Goal: Task Accomplishment & Management: Manage account settings

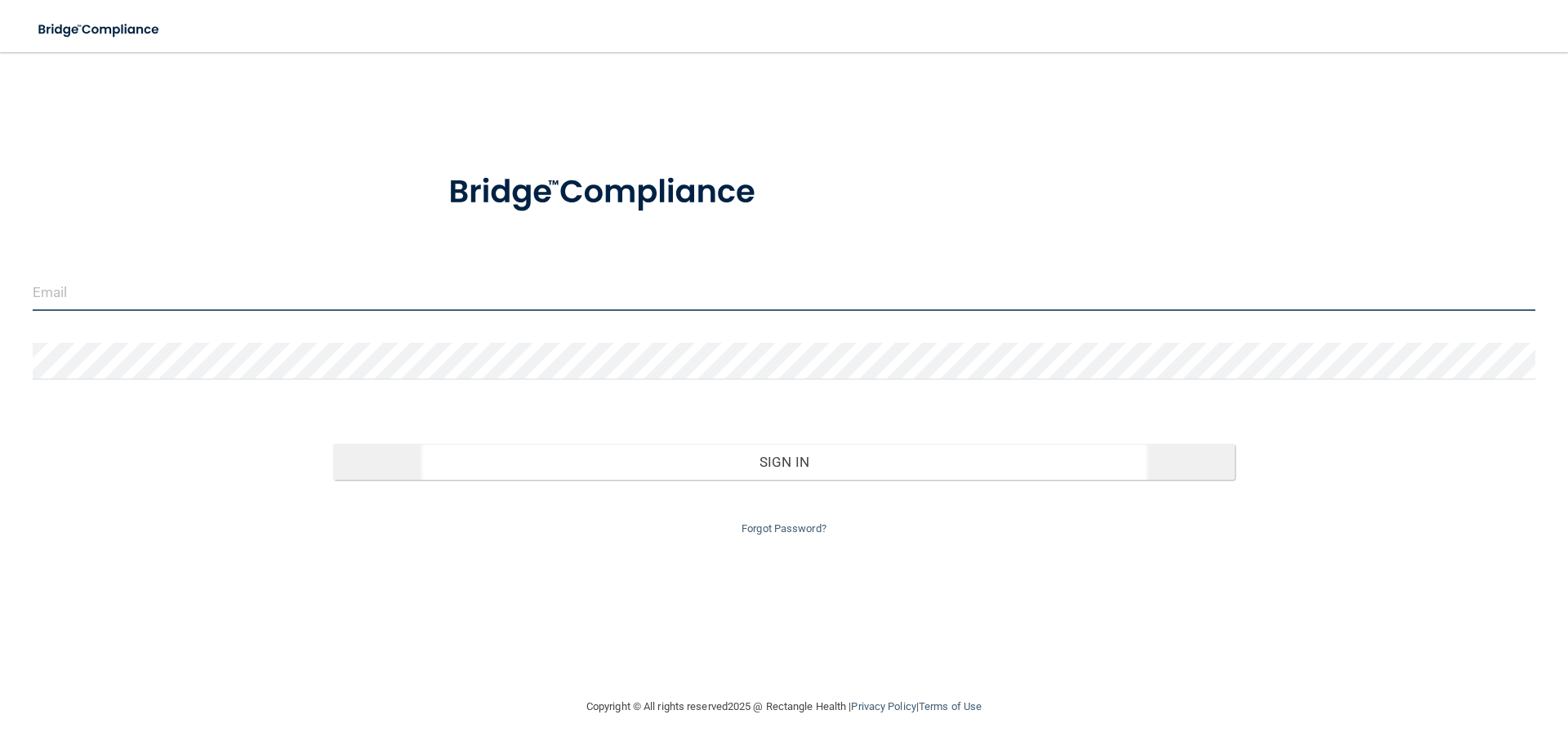
type input "[PERSON_NAME][EMAIL_ADDRESS][DOMAIN_NAME]"
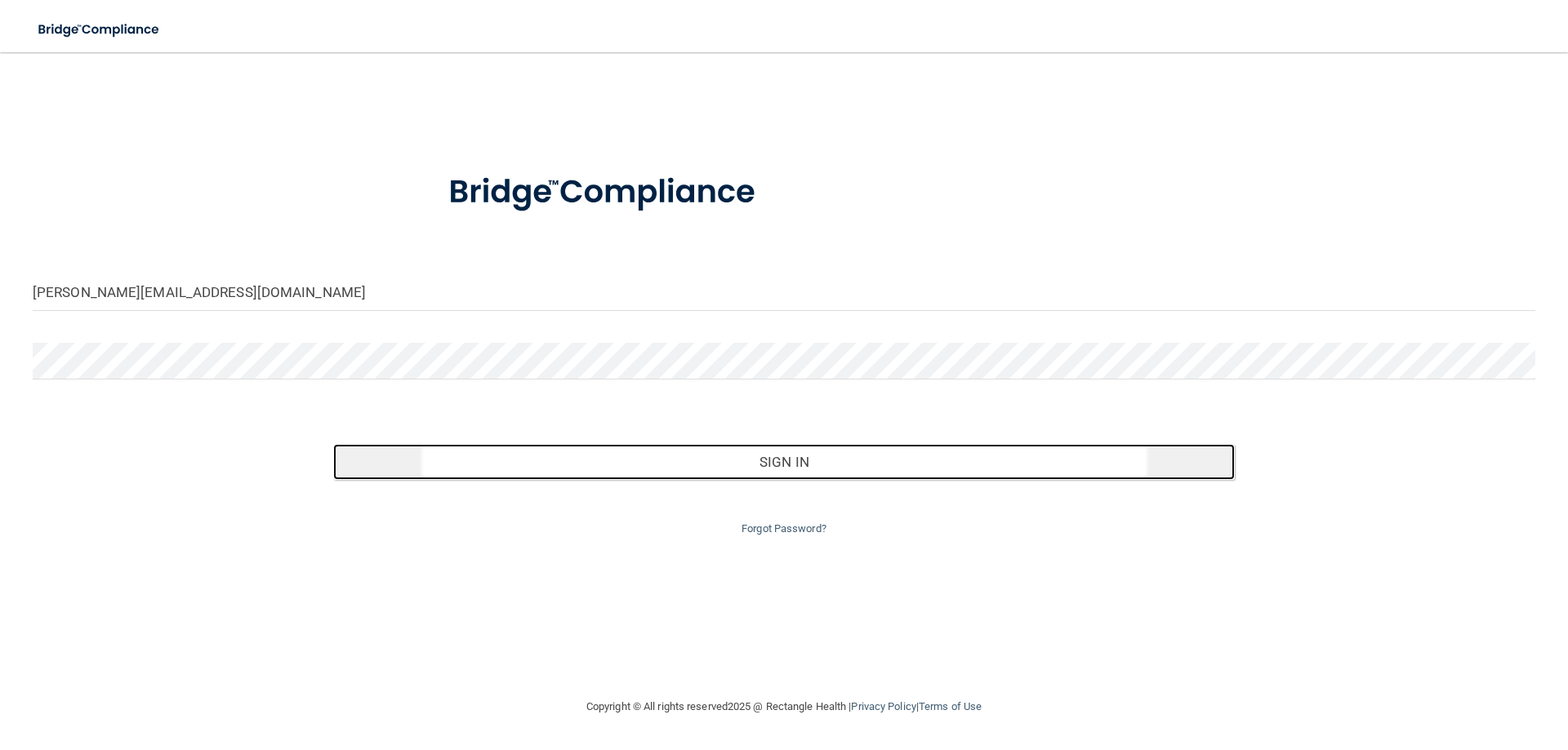
click at [778, 468] on button "Sign In" at bounding box center [784, 461] width 902 height 36
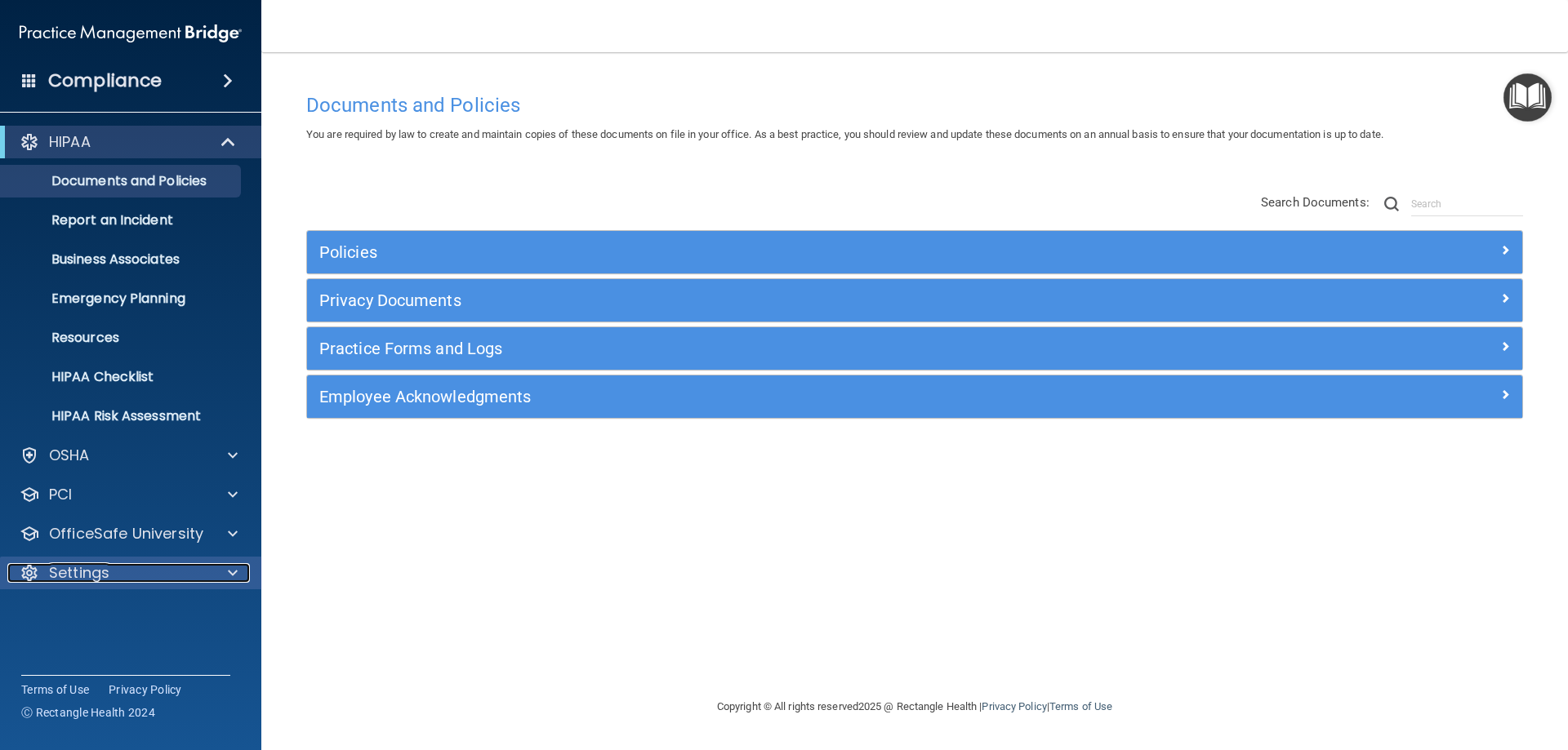
click at [102, 581] on p "Settings" at bounding box center [79, 573] width 61 height 19
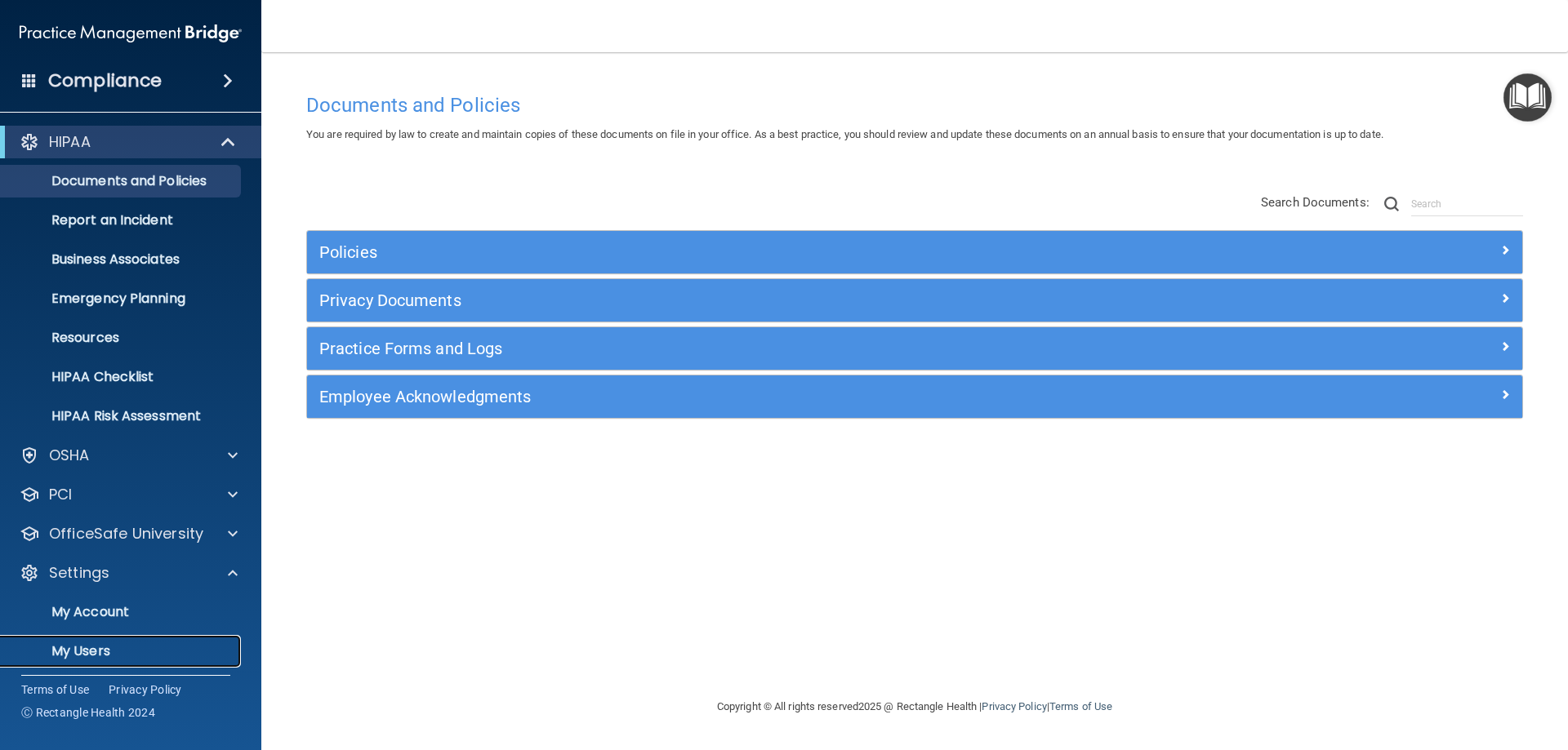
click at [103, 650] on p "My Users" at bounding box center [122, 652] width 223 height 16
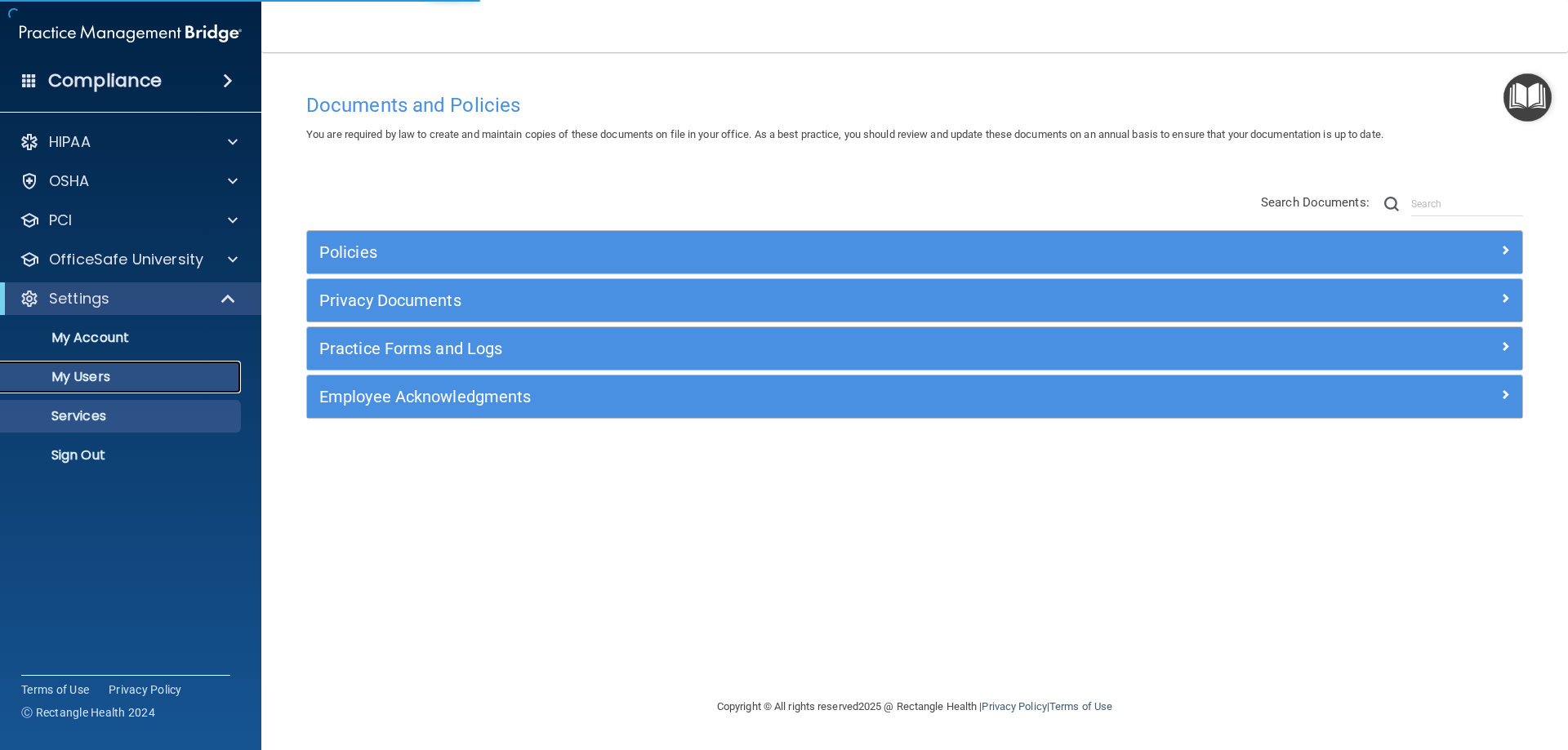
select select "20"
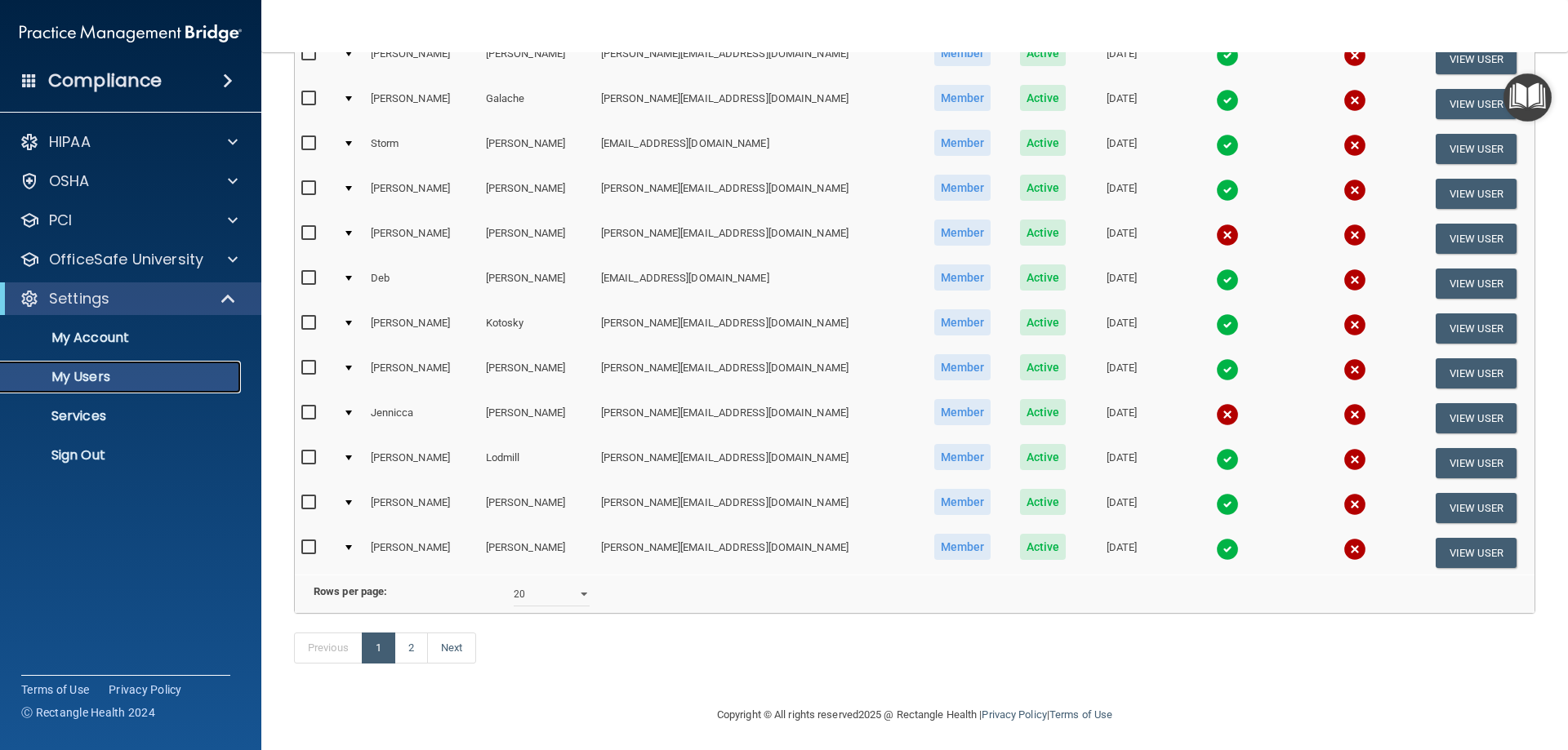
scroll to position [601, 0]
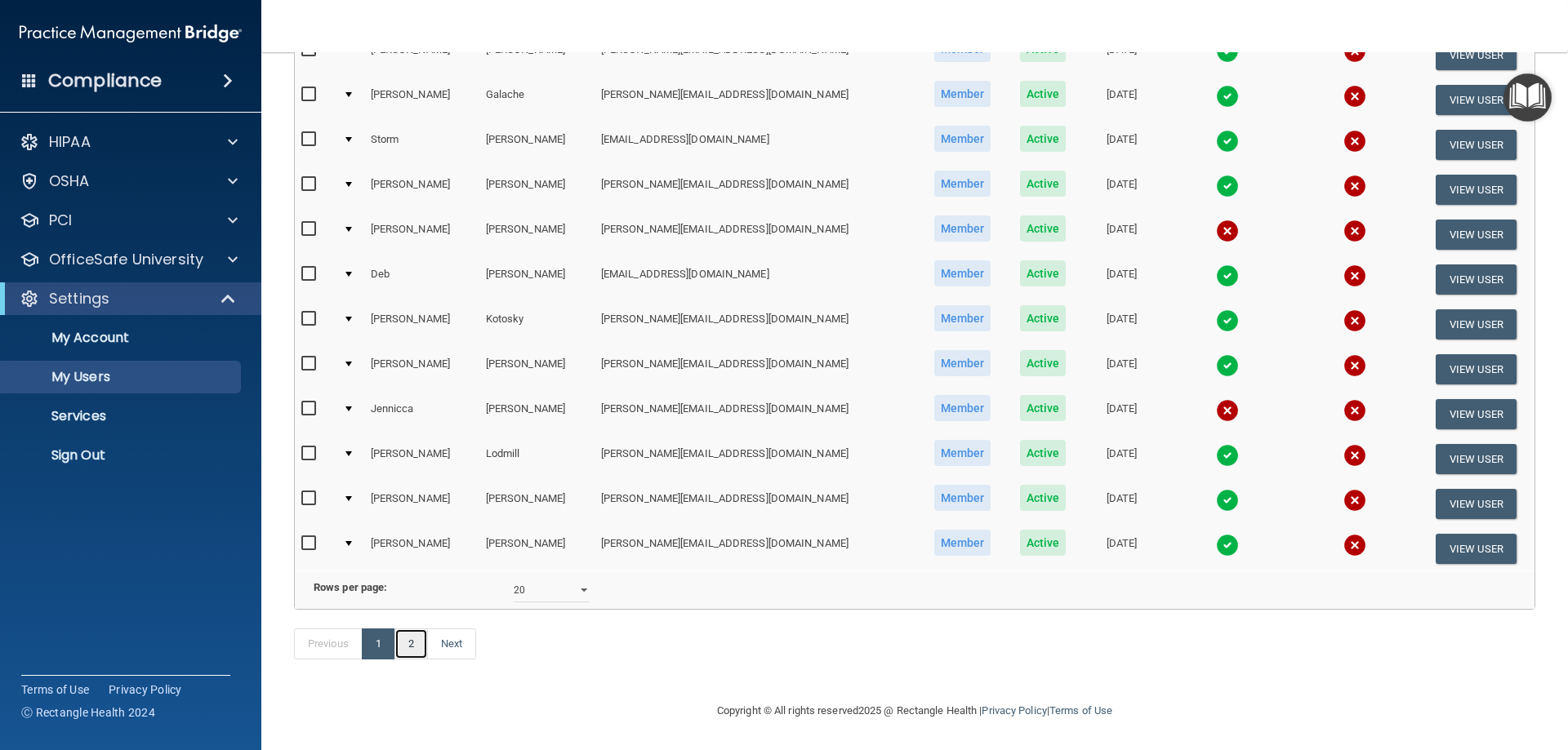
click at [413, 659] on link "2" at bounding box center [411, 644] width 34 height 31
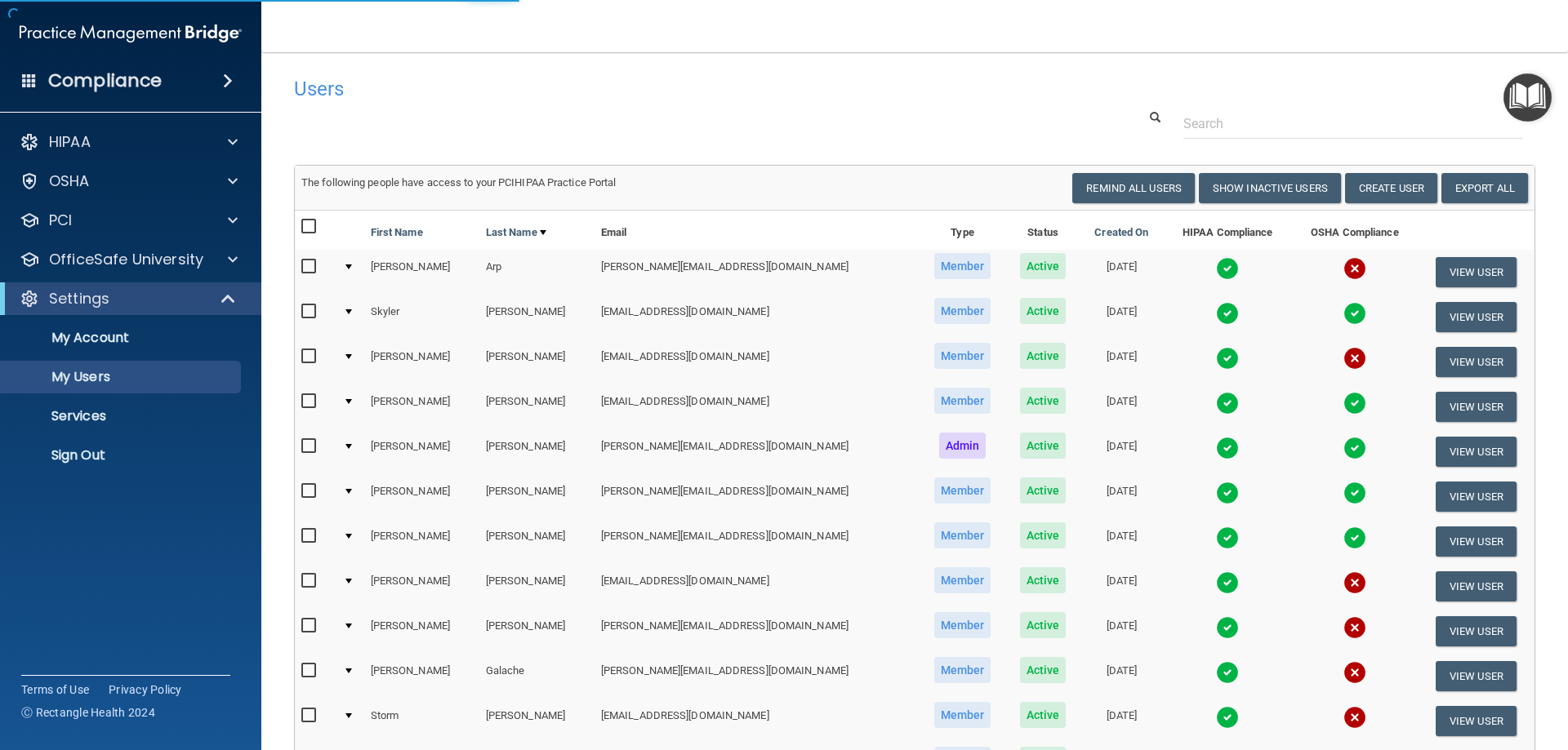
select select "20"
